Goal: Communication & Community: Answer question/provide support

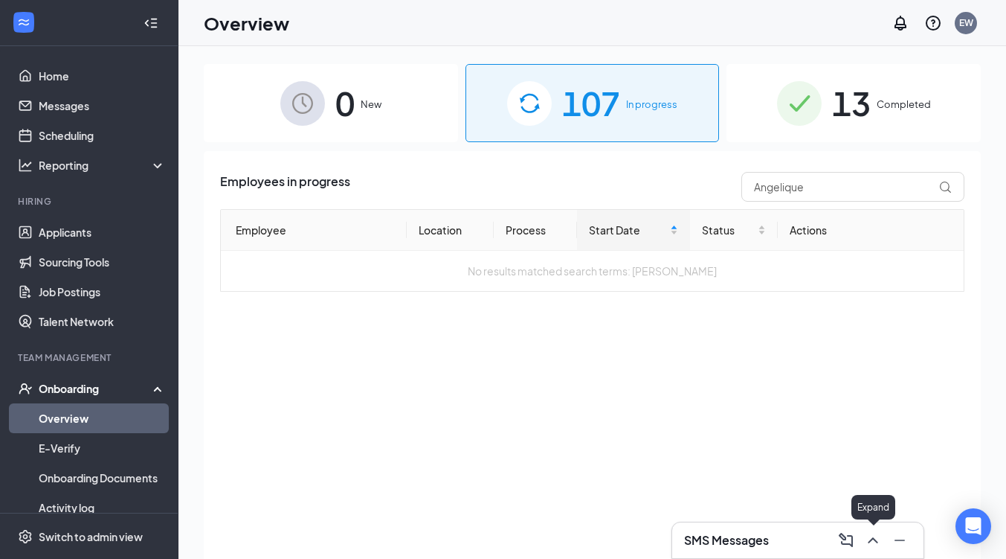
click at [872, 540] on icon "ChevronUp" at bounding box center [873, 540] width 18 height 18
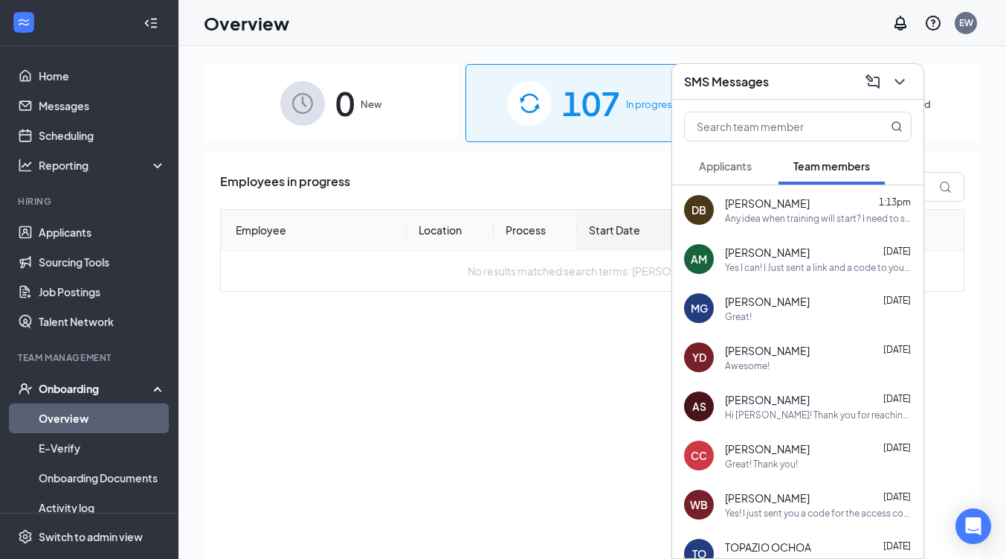
click at [736, 213] on div "Any idea when training will start? I need to see what adjustments I have to mak…" at bounding box center [818, 218] width 187 height 13
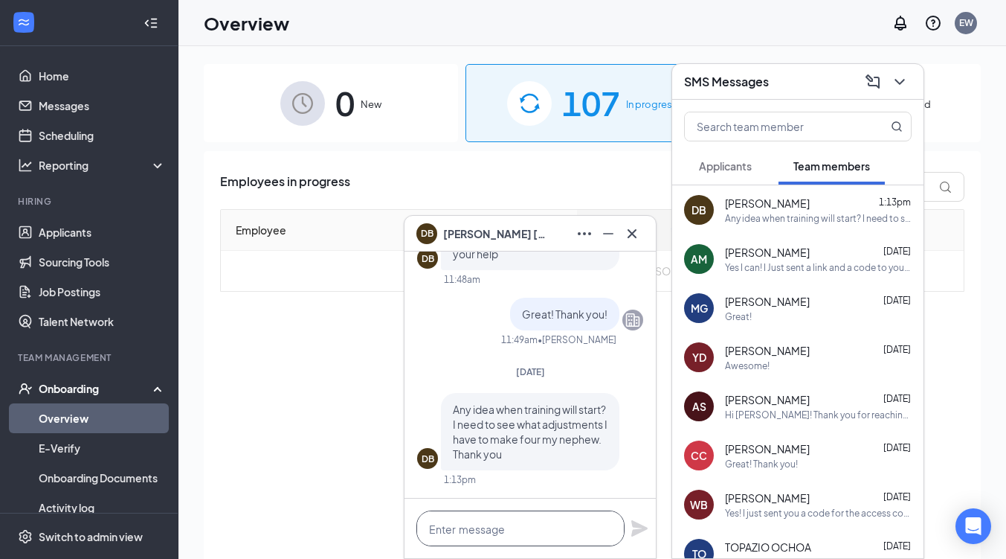
click at [535, 532] on textarea at bounding box center [520, 528] width 208 height 36
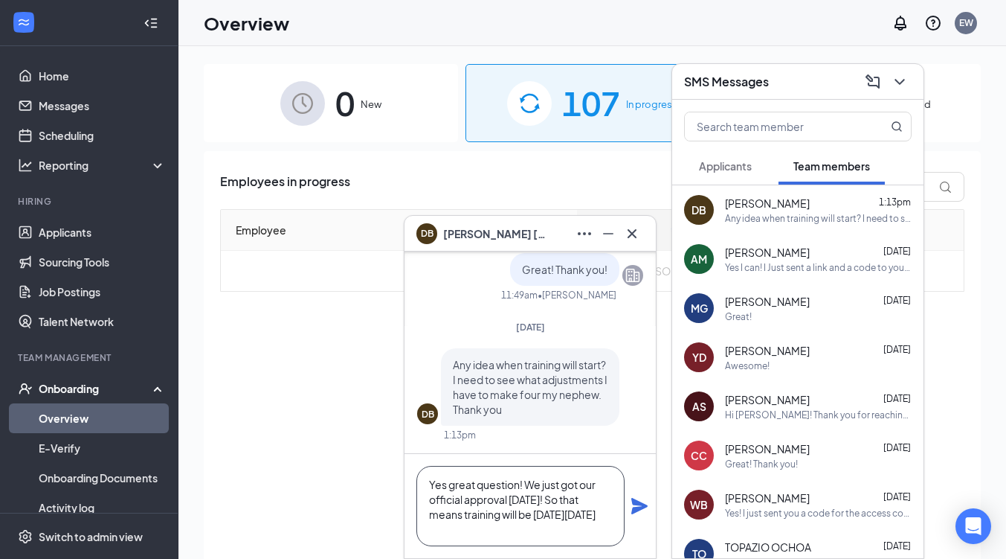
click at [475, 509] on textarea "Yes great question! We just got our official approval [DATE]! So that means tra…" at bounding box center [520, 506] width 208 height 80
click at [552, 535] on textarea "Yes great question! We just got our official approval [DATE]! So that means all…" at bounding box center [520, 506] width 208 height 80
click at [546, 535] on textarea "Yes great question! We just got our official approval [DATE]! So that means all…" at bounding box center [520, 506] width 208 height 80
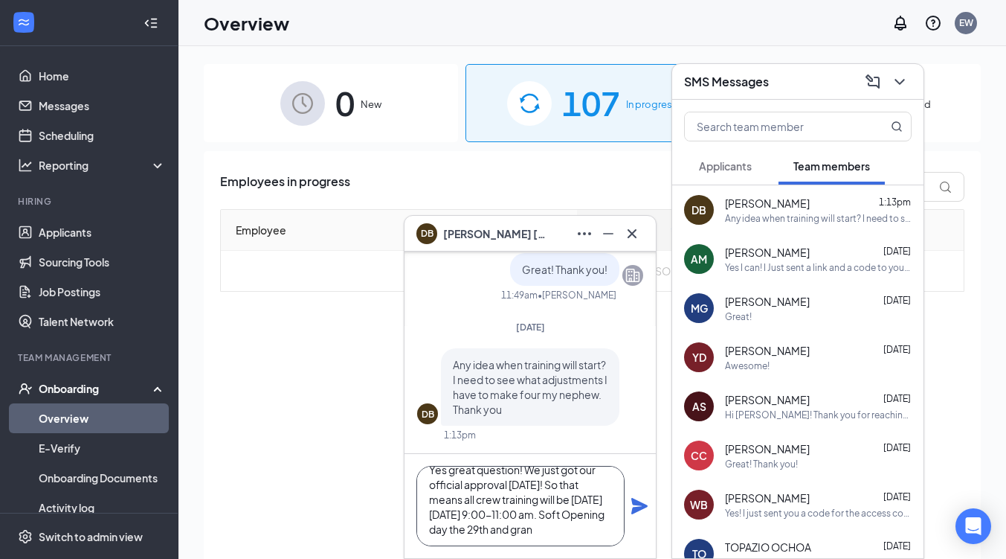
scroll to position [30, 0]
click at [564, 537] on textarea "Yes great question! We just got our official approval [DATE]! So that means all…" at bounding box center [520, 506] width 208 height 80
click at [567, 509] on textarea "Yes great question! We just got our official approval [DATE]! So that means all…" at bounding box center [520, 506] width 208 height 80
click at [535, 537] on textarea "Yes great question! We just got our official approval [DATE]! So that means all…" at bounding box center [520, 506] width 208 height 80
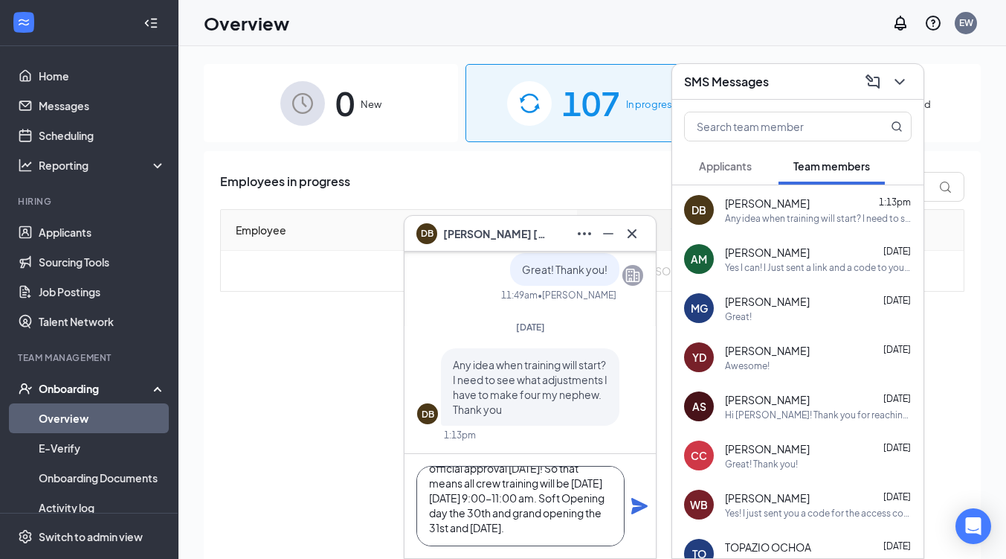
click at [449, 495] on textarea "Yes great question! We just got our official approval [DATE]! So that means all…" at bounding box center [520, 506] width 208 height 80
type textarea "Yes great question! We just got our official approval [DATE]! So that means all…"
click at [637, 506] on icon "Plane" at bounding box center [640, 506] width 18 height 18
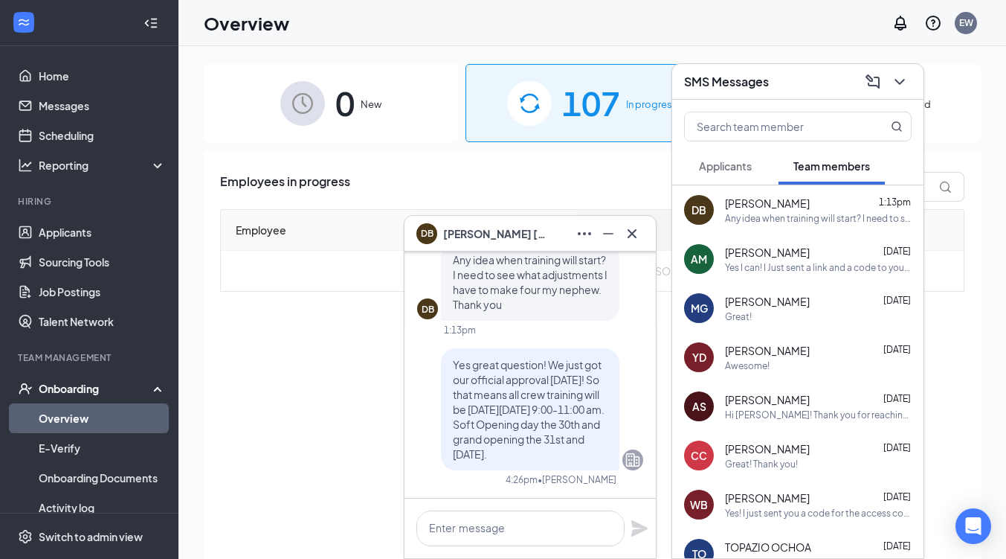
scroll to position [0, 0]
click at [540, 530] on textarea at bounding box center [520, 528] width 208 height 36
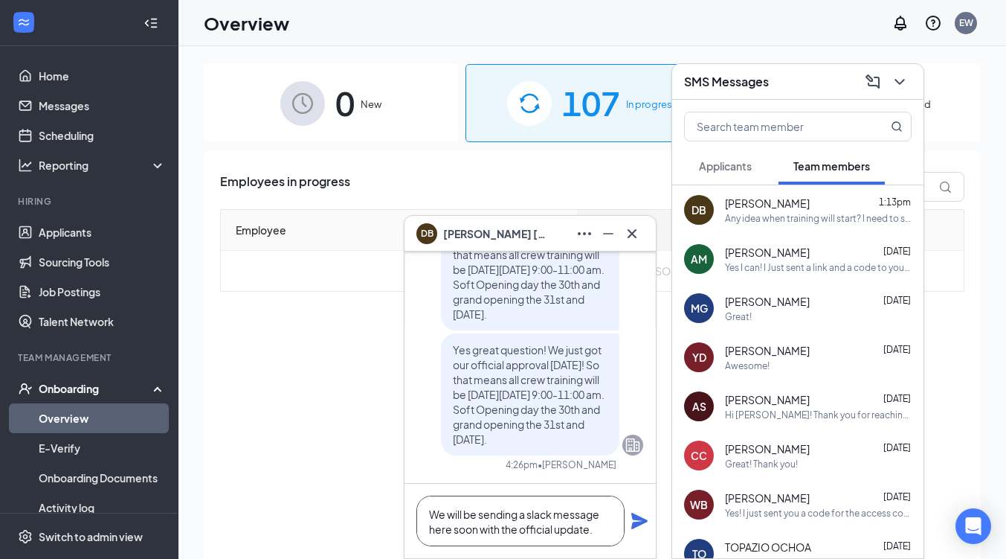
type textarea "We will be sending a slack message here soon with the official update."
click at [638, 528] on icon "Plane" at bounding box center [640, 521] width 18 height 18
